Goal: Task Accomplishment & Management: Use online tool/utility

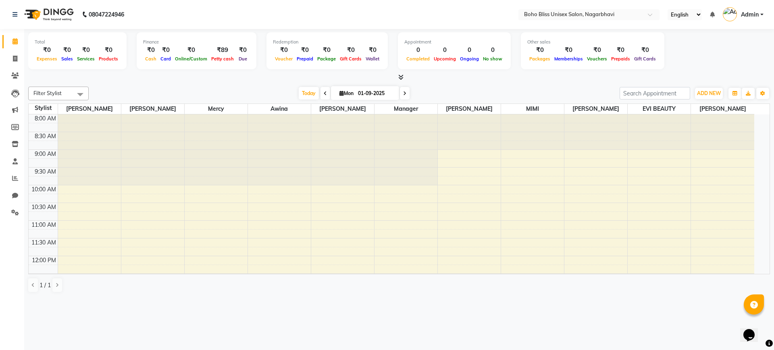
click at [402, 75] on icon at bounding box center [400, 77] width 5 height 6
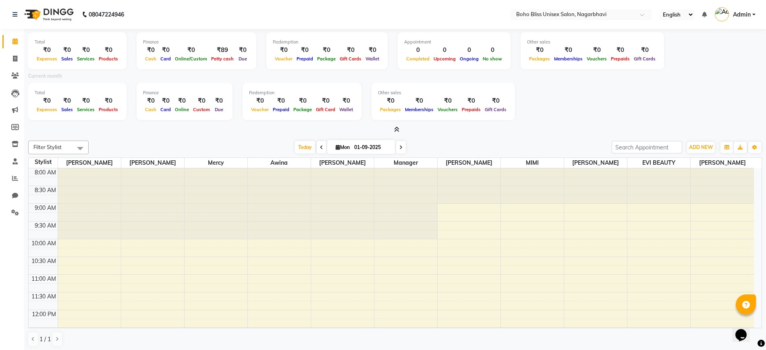
click at [395, 126] on span at bounding box center [395, 130] width 8 height 8
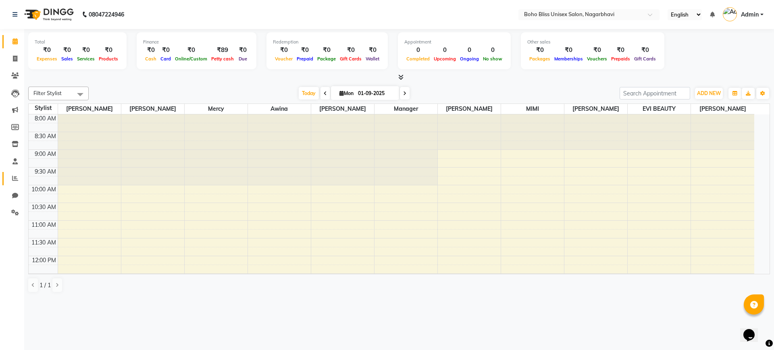
click at [10, 183] on link "Reports" at bounding box center [11, 178] width 19 height 13
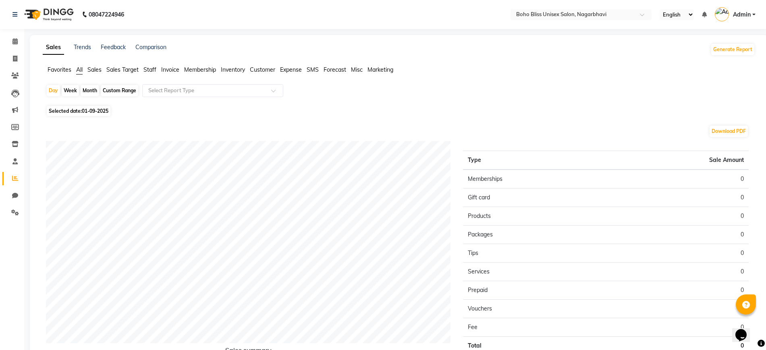
click at [89, 89] on div "Month" at bounding box center [90, 90] width 19 height 11
select select "9"
select select "2025"
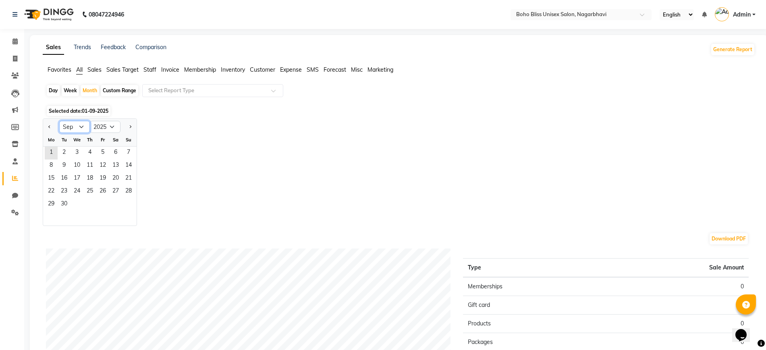
click at [82, 131] on select "Jan Feb Mar Apr May Jun [DATE] Aug Sep Oct Nov Dec" at bounding box center [74, 127] width 31 height 12
select select "8"
click at [59, 121] on select "Jan Feb Mar Apr May Jun [DATE] Aug Sep Oct Nov Dec" at bounding box center [74, 127] width 31 height 12
click at [102, 152] on span "1" at bounding box center [102, 153] width 13 height 13
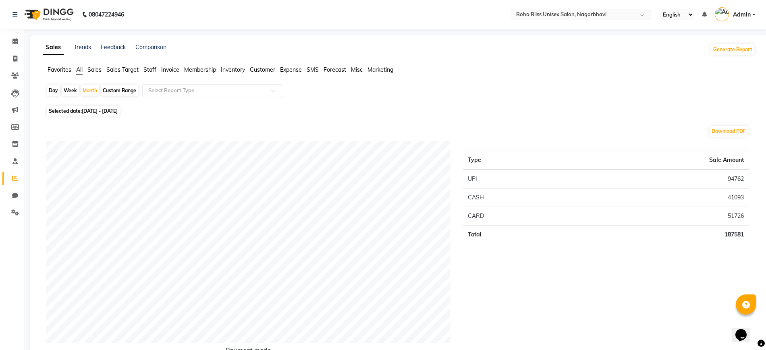
click at [99, 70] on span "Sales" at bounding box center [94, 69] width 14 height 7
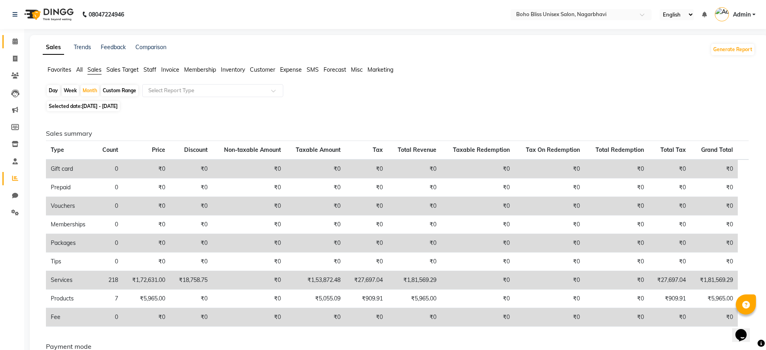
click at [4, 40] on link "Calendar" at bounding box center [11, 41] width 19 height 13
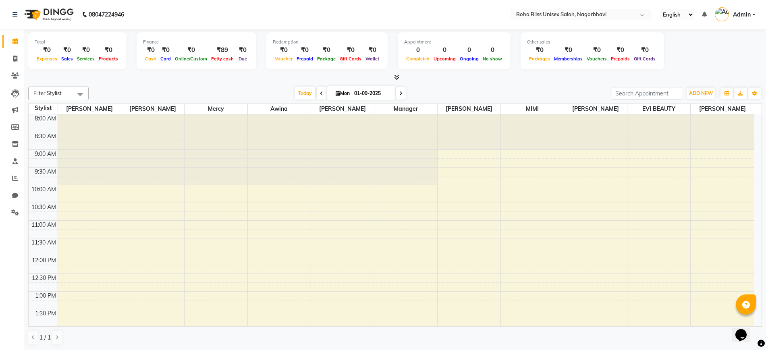
scroll to position [0, 0]
click at [15, 56] on icon at bounding box center [15, 58] width 4 height 6
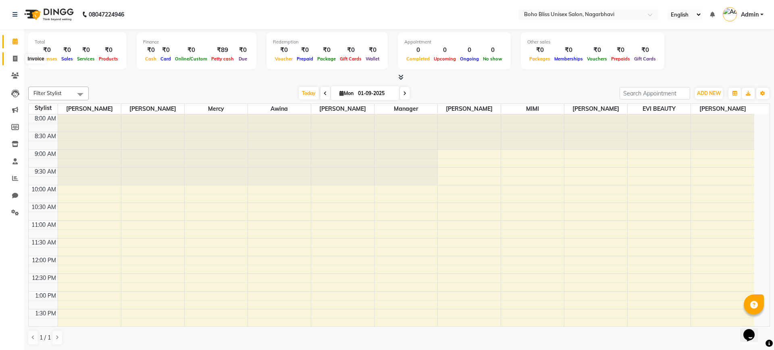
select select "8370"
select select "service"
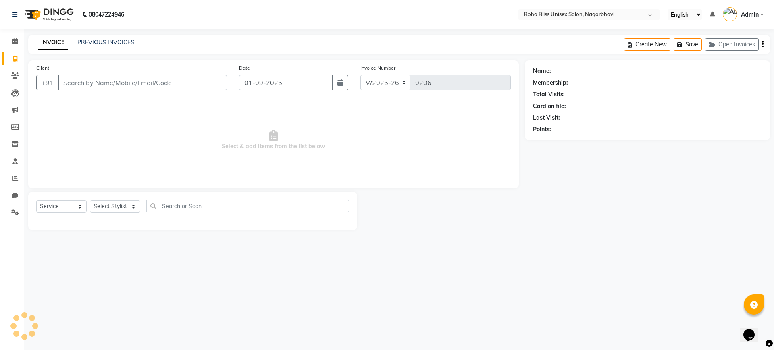
click at [89, 82] on input "Client" at bounding box center [142, 82] width 169 height 15
click at [106, 212] on select "Select Stylist [PERSON_NAME] Awina EVI BEAUTY [PERSON_NAME] Front Desk [PERSON_…" at bounding box center [115, 206] width 50 height 12
select select "83310"
click at [90, 200] on select "Select Stylist [PERSON_NAME] Awina EVI BEAUTY [PERSON_NAME] Front Desk [PERSON_…" at bounding box center [115, 206] width 50 height 12
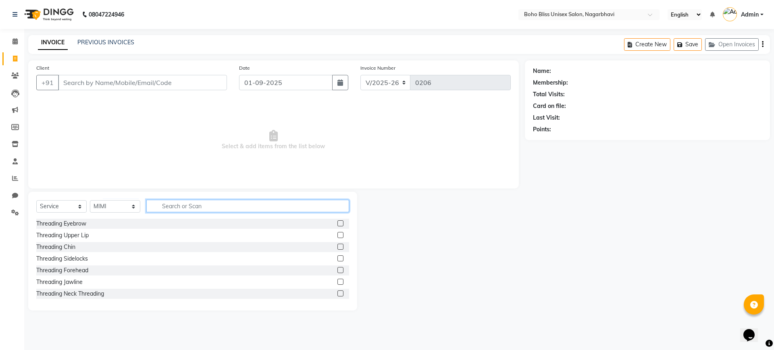
click at [211, 210] on input "text" at bounding box center [247, 206] width 203 height 12
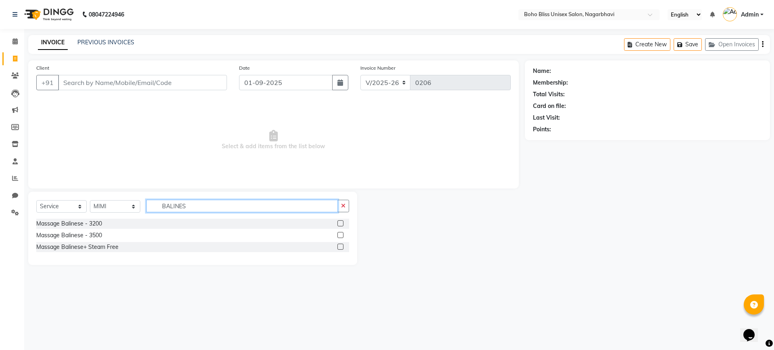
type input "BALINES"
click at [342, 223] on label at bounding box center [340, 224] width 6 height 6
click at [342, 223] on input "checkbox" at bounding box center [339, 223] width 5 height 5
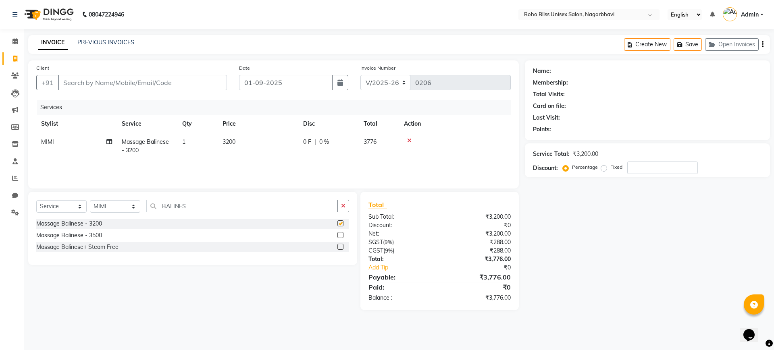
checkbox input "false"
click at [126, 86] on input "Client" at bounding box center [142, 82] width 169 height 15
type input "9"
type input "0"
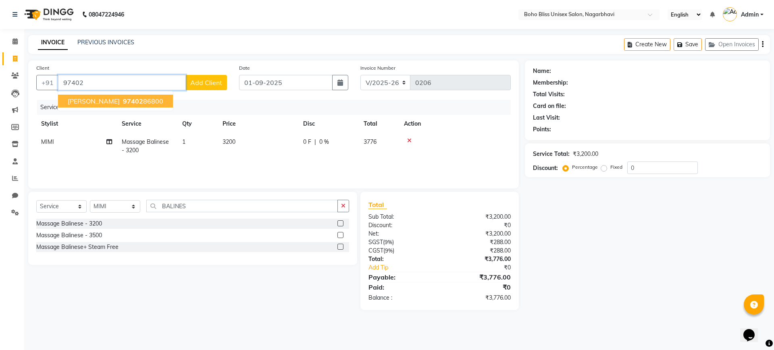
click at [126, 100] on span "97402" at bounding box center [133, 101] width 20 height 8
type input "9740286800"
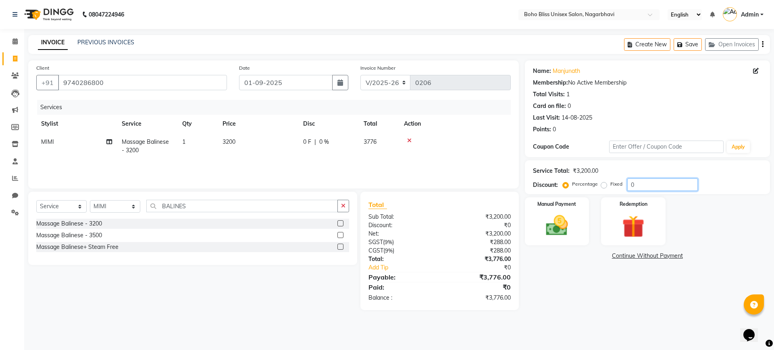
click at [641, 185] on input "0" at bounding box center [662, 185] width 71 height 12
type input "30"
click at [573, 208] on div "Manual Payment" at bounding box center [556, 222] width 67 height 50
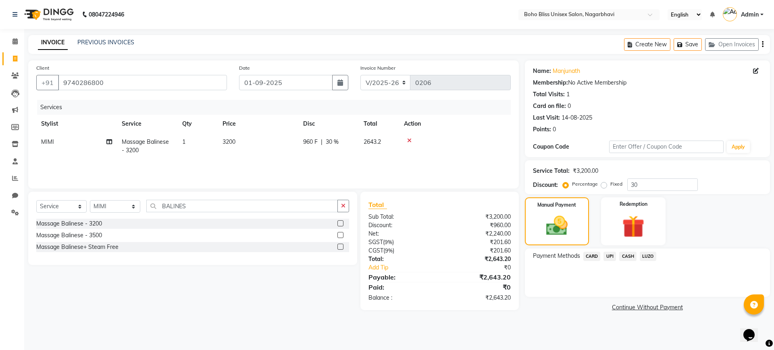
click at [589, 256] on span "CARD" at bounding box center [591, 256] width 17 height 9
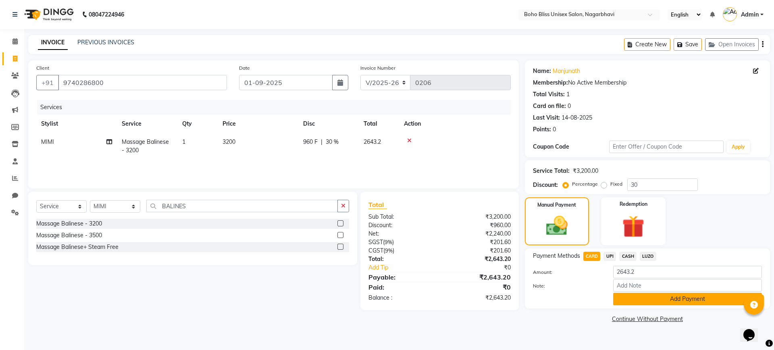
click at [687, 300] on button "Add Payment" at bounding box center [687, 299] width 149 height 12
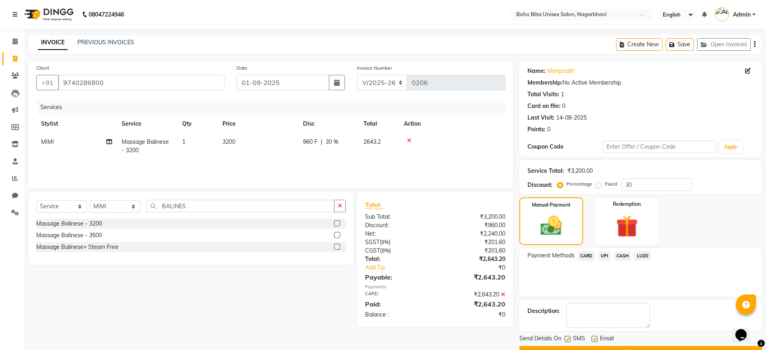
scroll to position [21, 0]
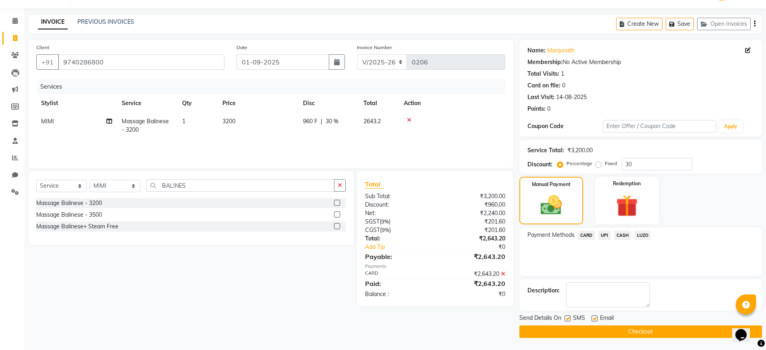
click at [604, 331] on button "Checkout" at bounding box center [641, 332] width 243 height 12
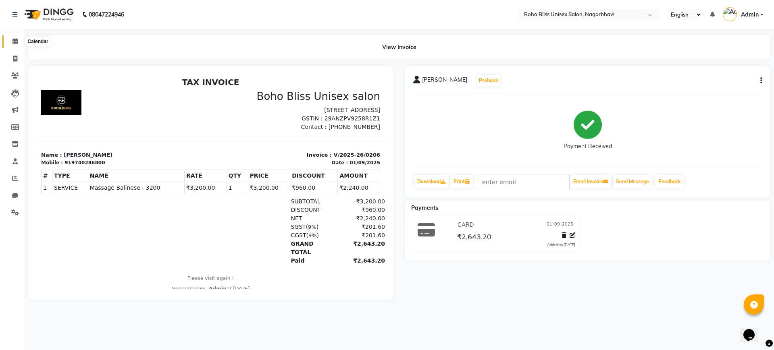
click at [8, 37] on span at bounding box center [15, 41] width 14 height 9
